Goal: Transaction & Acquisition: Purchase product/service

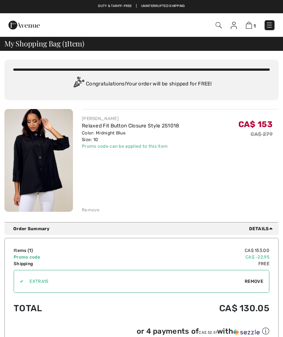
click at [52, 170] on img at bounding box center [38, 160] width 69 height 103
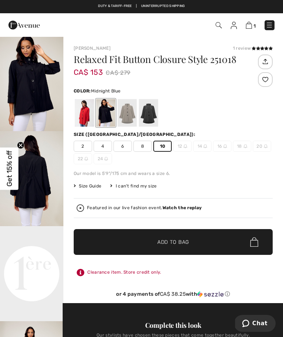
click at [41, 186] on img "2 / 5" at bounding box center [31, 178] width 63 height 95
click at [251, 28] on img at bounding box center [249, 25] width 6 height 7
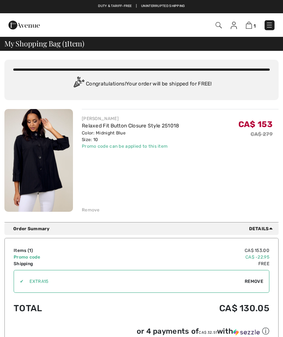
checkbox input "true"
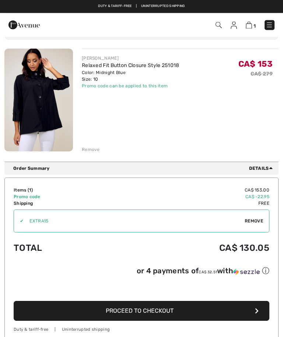
scroll to position [50, 0]
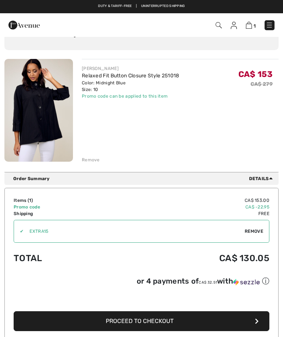
click at [269, 181] on icon at bounding box center [271, 178] width 4 height 6
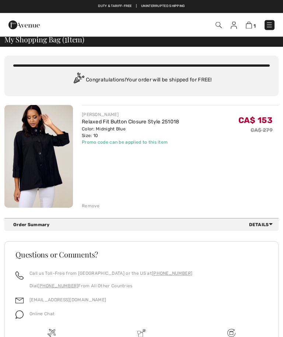
scroll to position [0, 0]
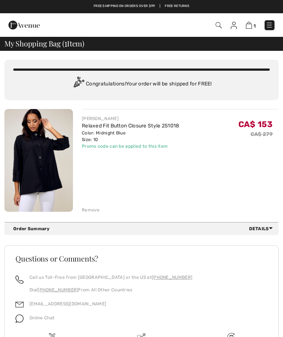
click at [48, 160] on img at bounding box center [38, 160] width 69 height 103
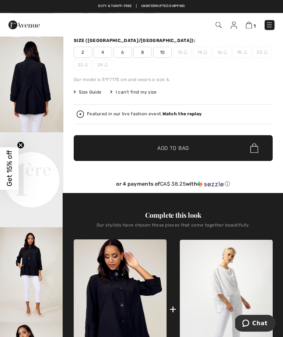
scroll to position [94, 0]
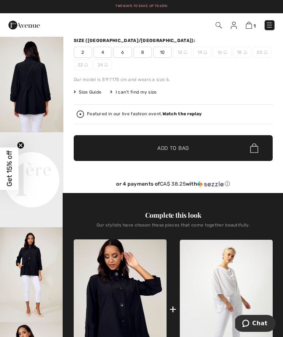
click at [251, 22] on img at bounding box center [249, 25] width 6 height 7
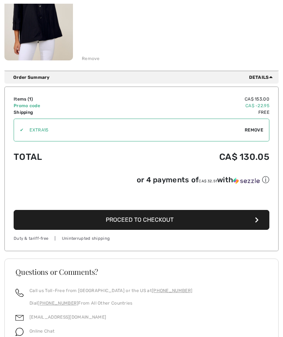
scroll to position [156, 0]
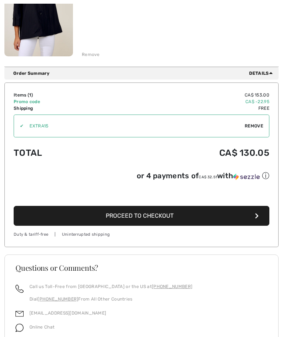
click at [165, 220] on button "Proceed to Checkout" at bounding box center [142, 216] width 256 height 20
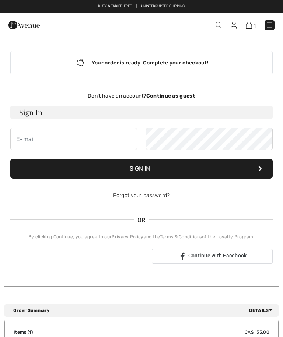
click at [181, 99] on div "Don't have an account? Continue as guest" at bounding box center [141, 96] width 262 height 8
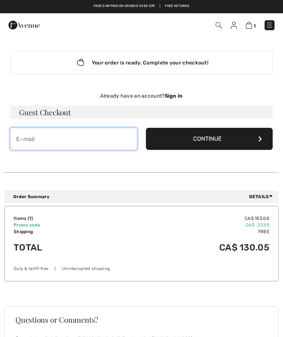
click at [62, 141] on input "email" at bounding box center [73, 139] width 127 height 22
type input "[EMAIL_ADDRESS][DOMAIN_NAME]"
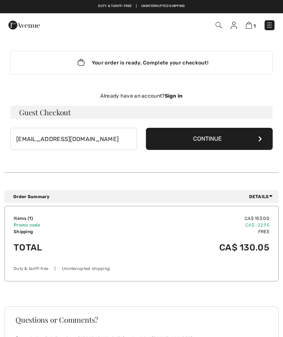
click at [222, 141] on button "Continue" at bounding box center [209, 139] width 127 height 22
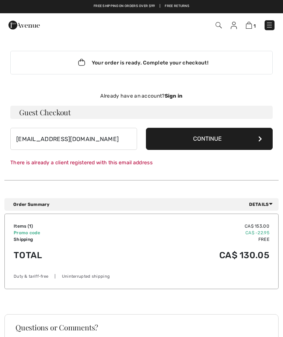
click at [218, 141] on button "Continue" at bounding box center [209, 139] width 127 height 22
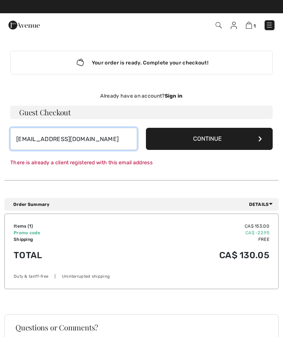
click at [126, 138] on input "susantre16@hotmail.com" at bounding box center [73, 139] width 127 height 22
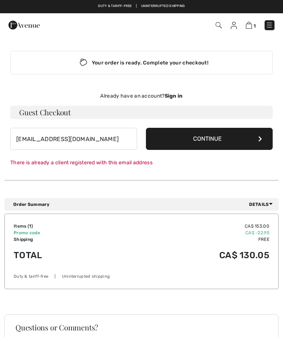
click at [181, 94] on strong "Sign in" at bounding box center [174, 96] width 18 height 6
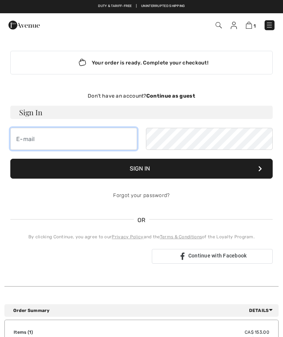
click at [55, 140] on input "email" at bounding box center [73, 139] width 127 height 22
type input "susantre16@hotmail.com"
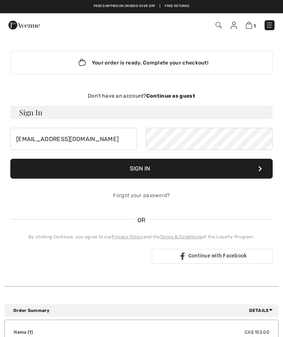
click at [148, 169] on button "Sign In" at bounding box center [141, 169] width 262 height 20
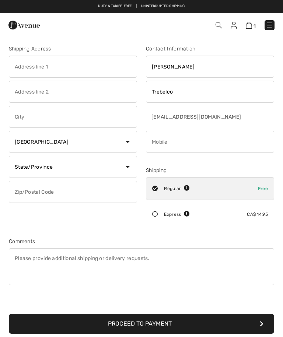
checkbox input "true"
click at [29, 116] on input "text" at bounding box center [73, 117] width 128 height 22
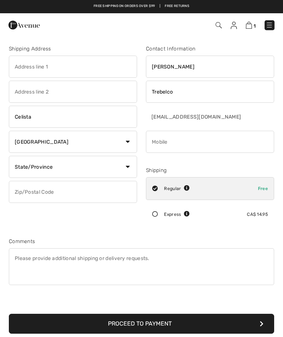
type input "Celista"
click at [177, 144] on input "phone" at bounding box center [210, 142] width 128 height 22
type input "7789531868"
click at [42, 191] on input "text" at bounding box center [73, 192] width 128 height 22
type input "V0E1M6"
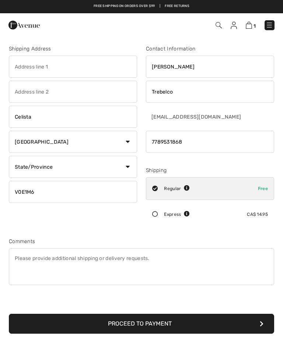
click at [61, 65] on input "text" at bounding box center [73, 67] width 128 height 22
type input "5260 Squilax Anglemont Road"
click at [57, 98] on input "text" at bounding box center [73, 92] width 128 height 22
type input "Unit 2"
click at [131, 167] on select "State/Province Alberta British Columbia Manitoba New Brunswick Newfoundland and…" at bounding box center [73, 167] width 128 height 22
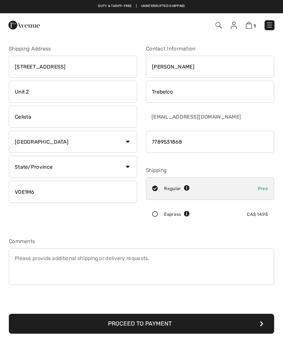
select select "BC"
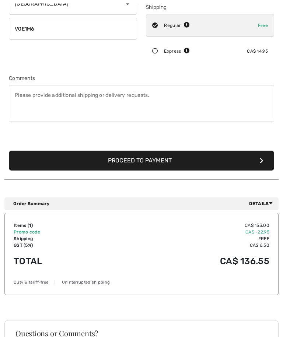
scroll to position [170, 0]
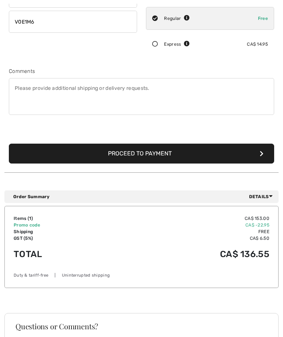
click at [273, 193] on div "Order Summary Details" at bounding box center [141, 197] width 274 height 13
click at [275, 200] on span "Details" at bounding box center [262, 196] width 27 height 7
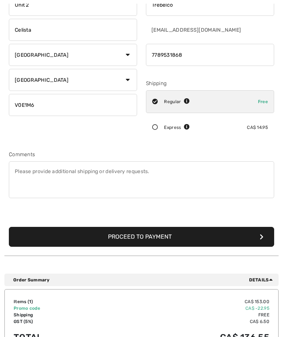
scroll to position [87, 0]
click at [161, 240] on button "Proceed to Payment" at bounding box center [141, 237] width 265 height 20
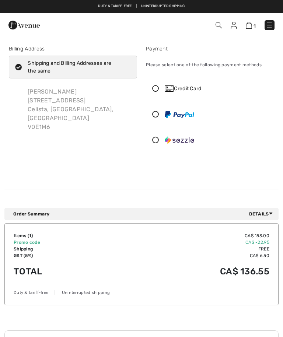
click at [157, 89] on icon at bounding box center [155, 88] width 18 height 7
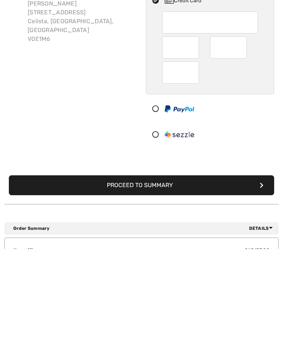
click at [157, 263] on button "Proceed to Summary" at bounding box center [141, 273] width 265 height 20
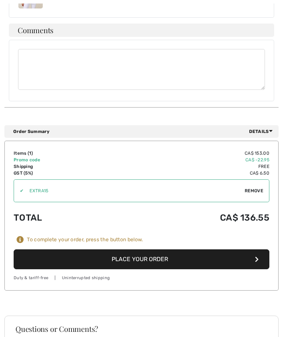
scroll to position [285, 0]
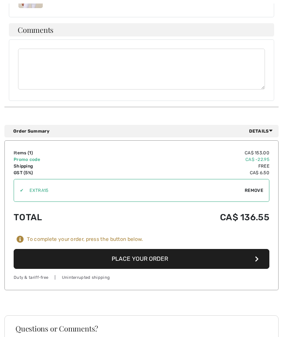
click at [154, 261] on button "Place Your Order" at bounding box center [142, 259] width 256 height 20
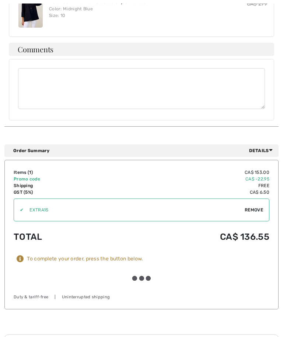
scroll to position [285, 0]
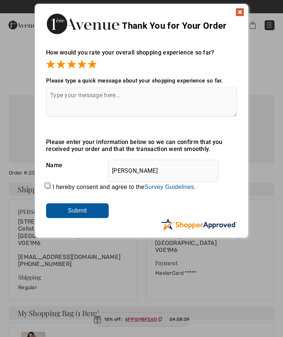
click at [50, 189] on input "I hereby consent and agree to the By submitting a review, you grant permission …" at bounding box center [48, 186] width 5 height 5
checkbox input "true"
click at [83, 212] on input "Submit" at bounding box center [77, 210] width 63 height 15
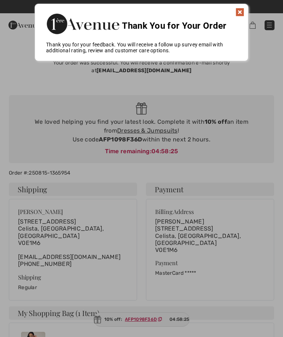
click at [243, 13] on img at bounding box center [239, 12] width 9 height 9
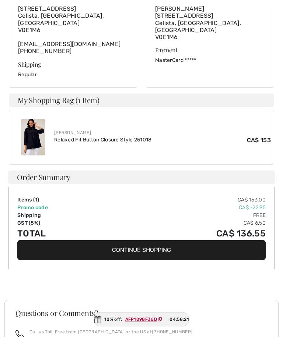
scroll to position [213, 0]
